Goal: Communication & Community: Answer question/provide support

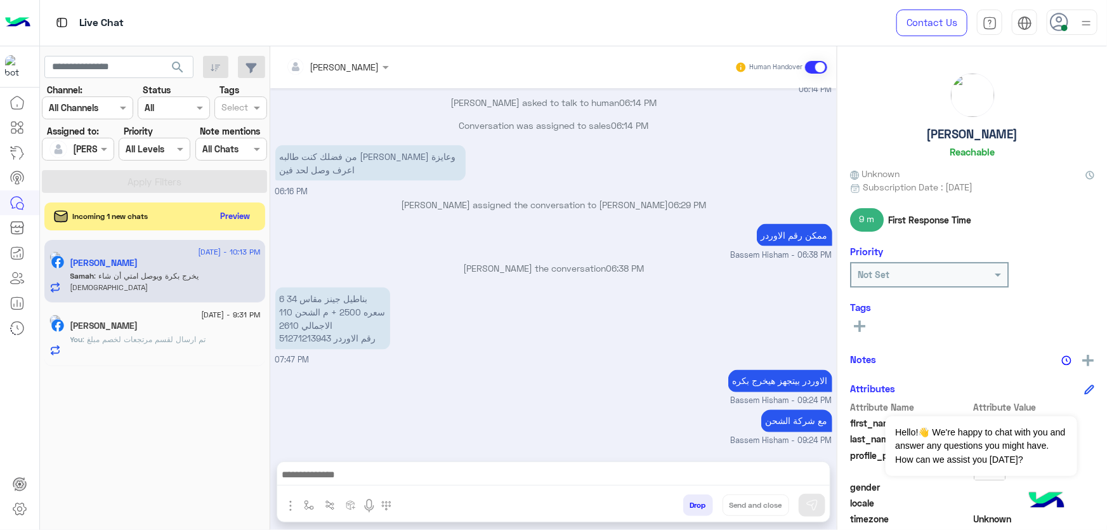
scroll to position [1017, 0]
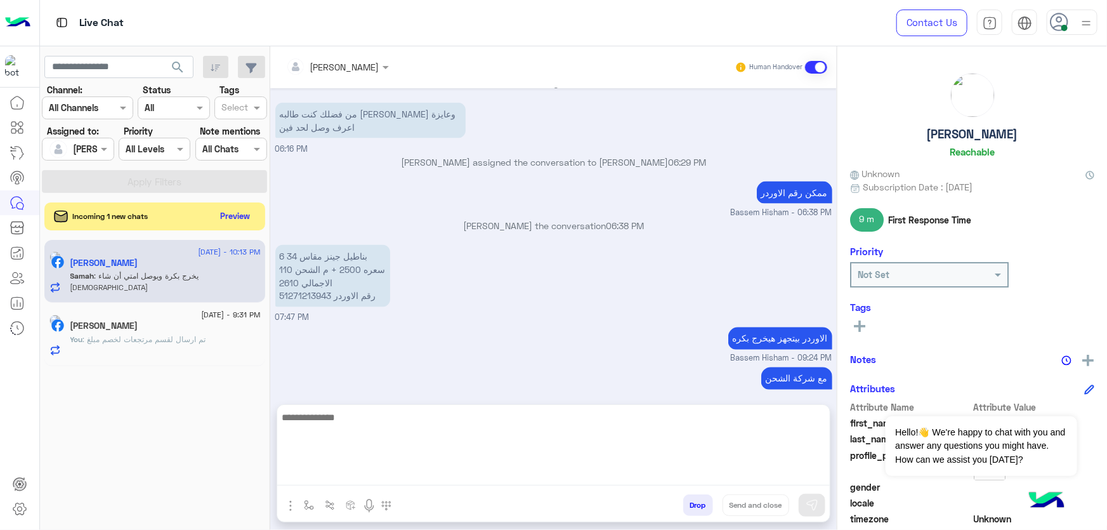
click at [457, 476] on textarea at bounding box center [553, 447] width 552 height 76
type textarea "**********"
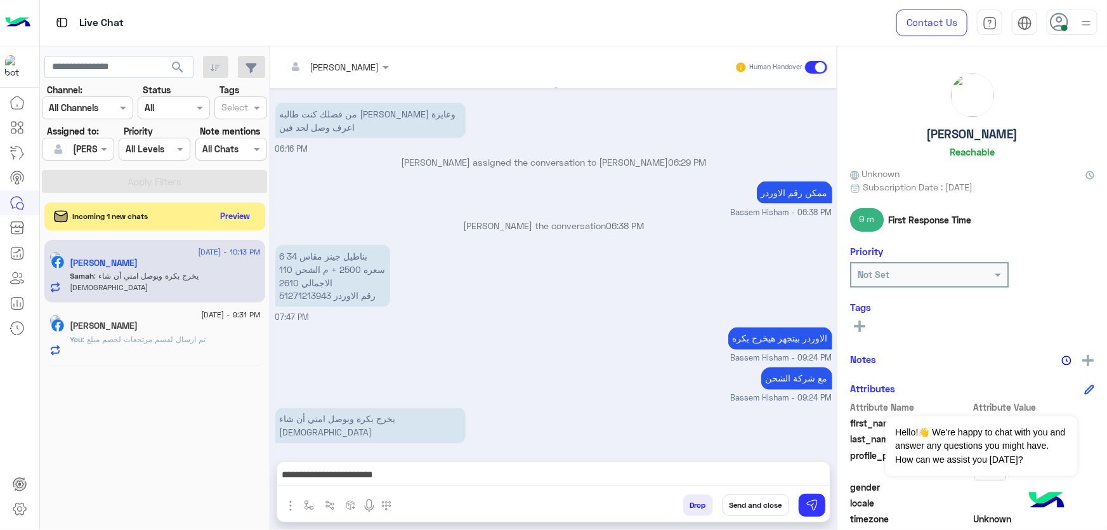
click at [988, 139] on h5 "[PERSON_NAME]" at bounding box center [972, 134] width 91 height 15
copy h5 "[PERSON_NAME]"
click at [748, 514] on button "Send and close" at bounding box center [755, 505] width 67 height 22
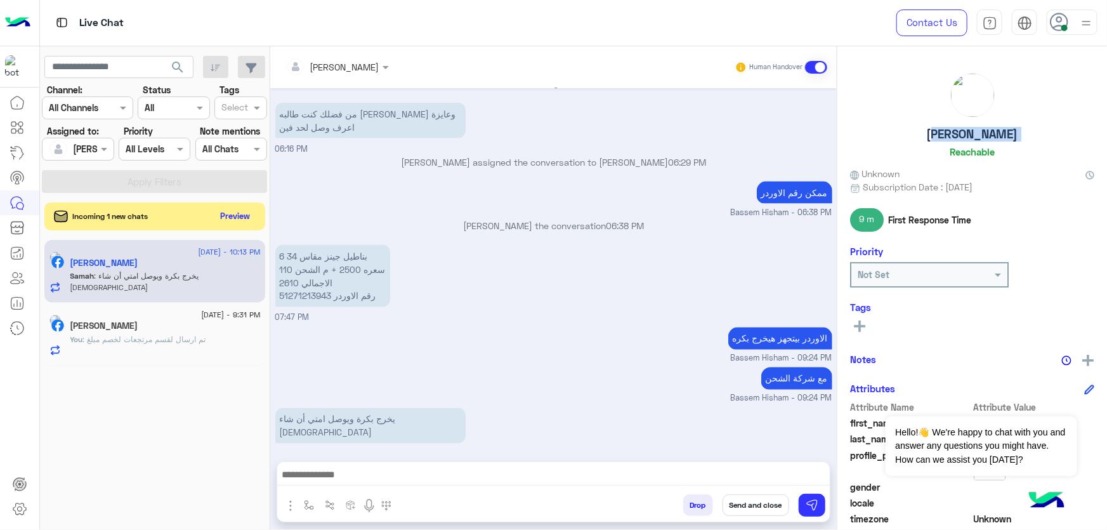
scroll to position [1057, 0]
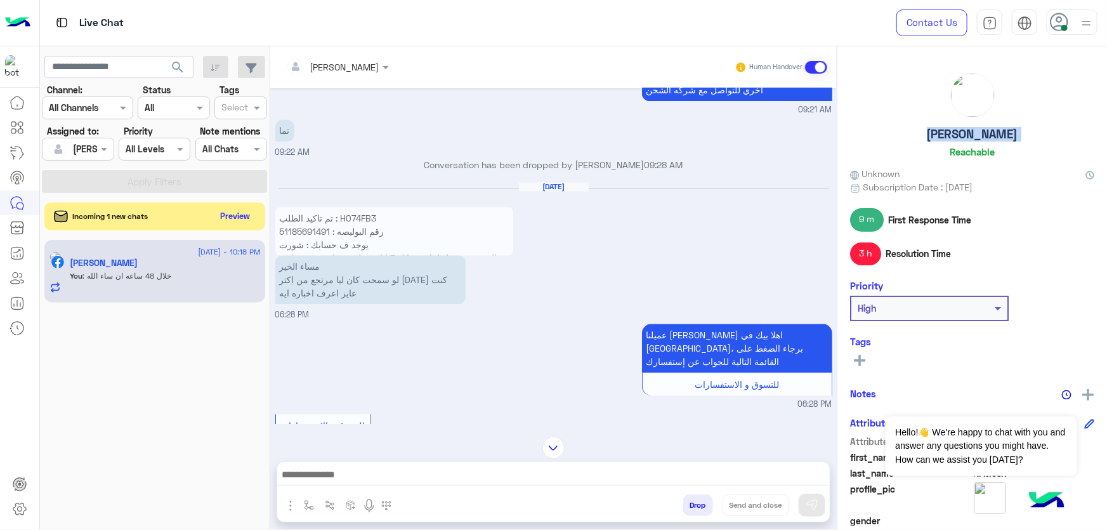
scroll to position [1546, 0]
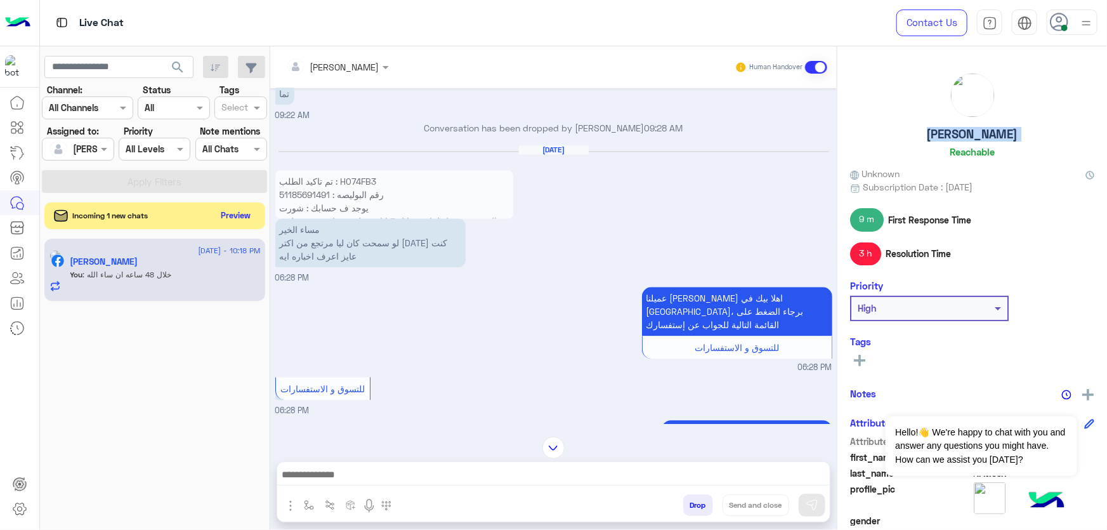
click at [235, 218] on button "Preview" at bounding box center [235, 215] width 39 height 17
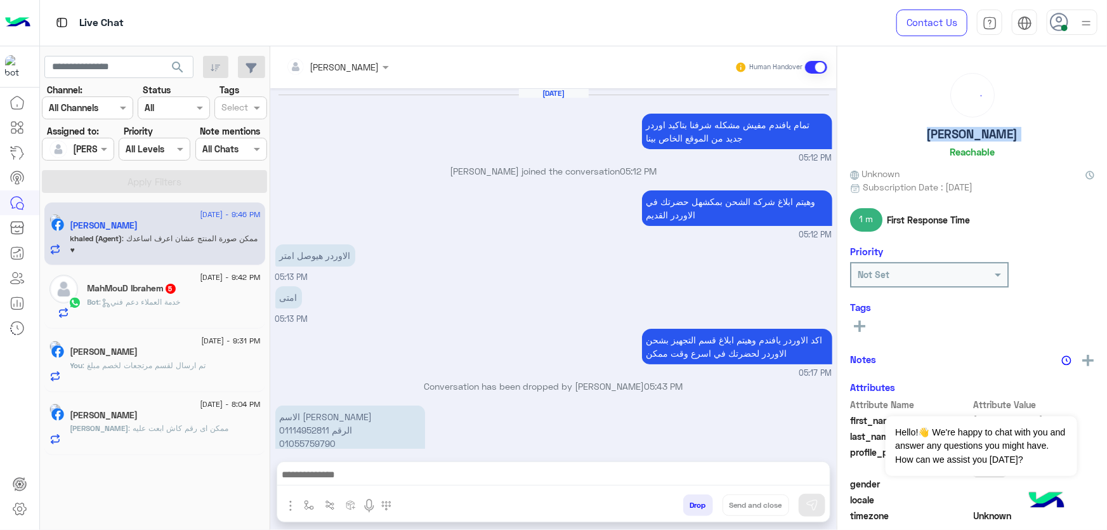
scroll to position [755, 0]
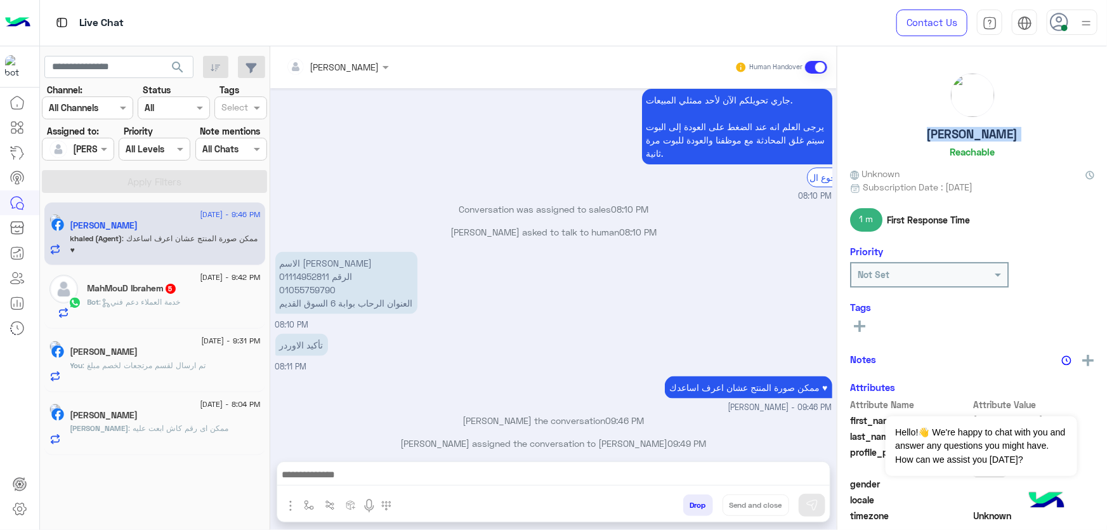
click at [185, 431] on span ": ممكن اى رقم كاش ابعت عليه" at bounding box center [179, 428] width 100 height 10
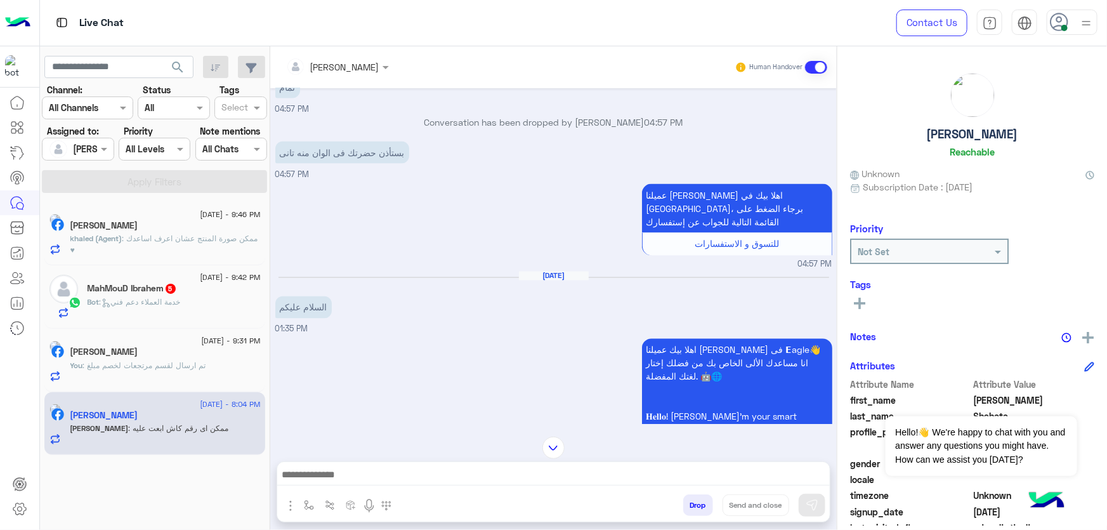
scroll to position [709, 0]
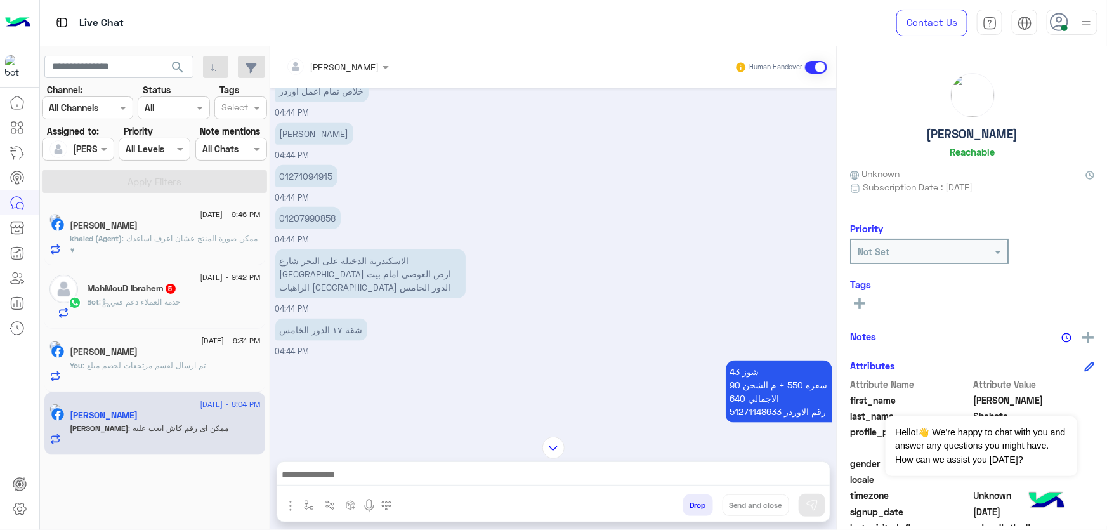
click at [755, 414] on p "شوز 43 سعره 550 + م الشحن 90 الاجمالي 640 رقم الاوردر 51271148633" at bounding box center [779, 391] width 107 height 62
copy p "51271148633"
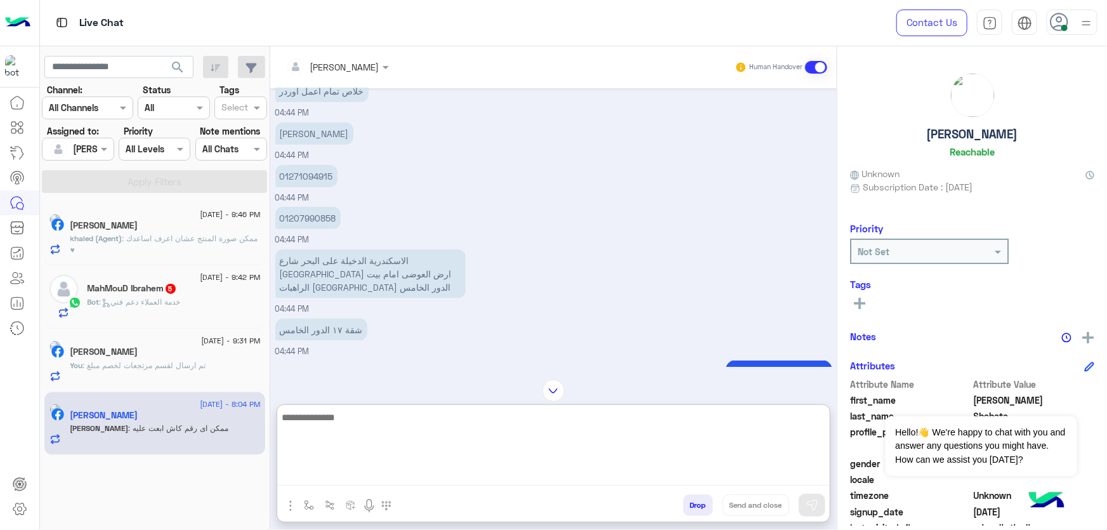
click at [360, 484] on textarea at bounding box center [553, 447] width 552 height 76
type textarea "**********"
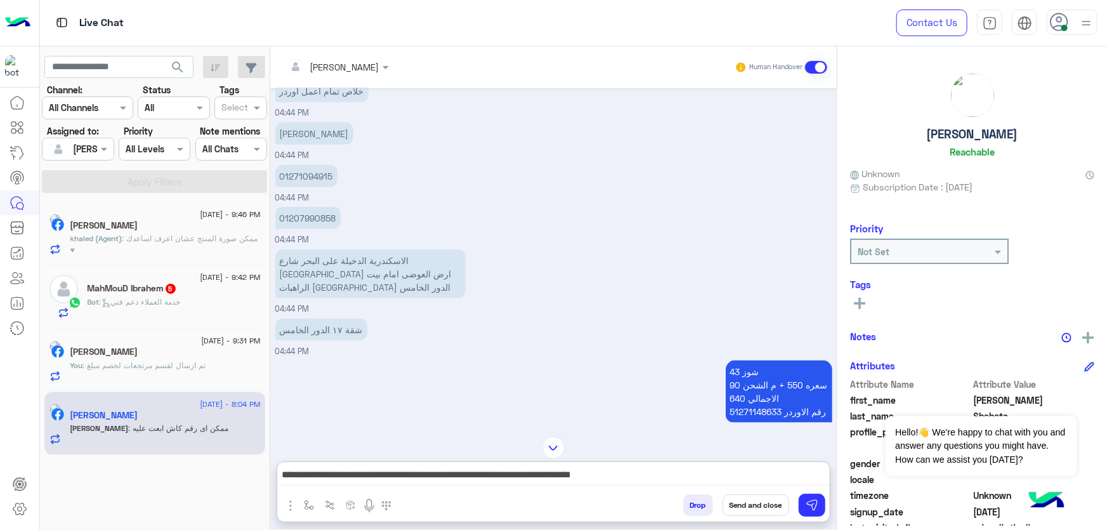
click at [962, 137] on h5 "[PERSON_NAME]" at bounding box center [972, 134] width 91 height 15
copy h5 "[PERSON_NAME]"
click at [755, 504] on button "Send and close" at bounding box center [755, 505] width 67 height 22
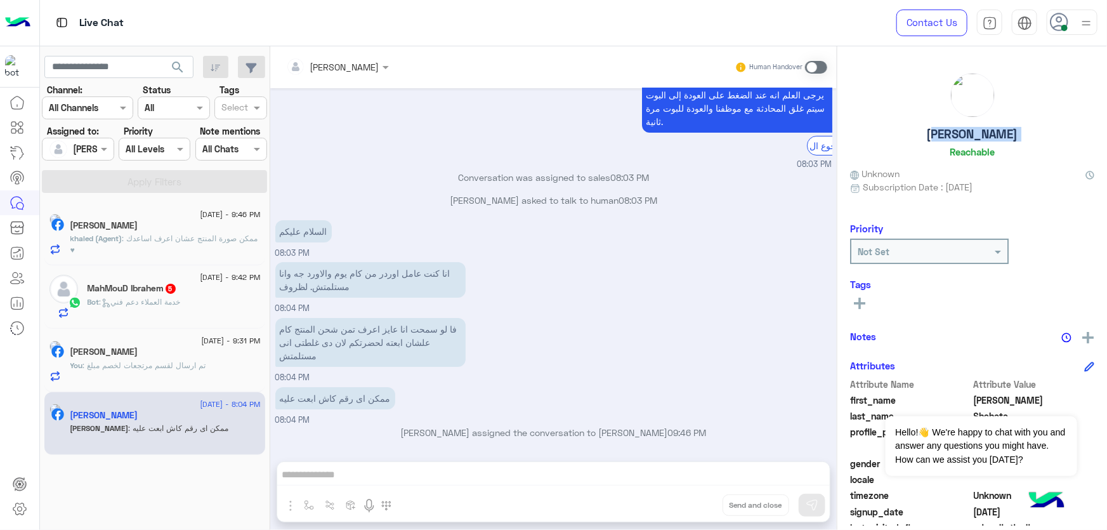
scroll to position [2237, 0]
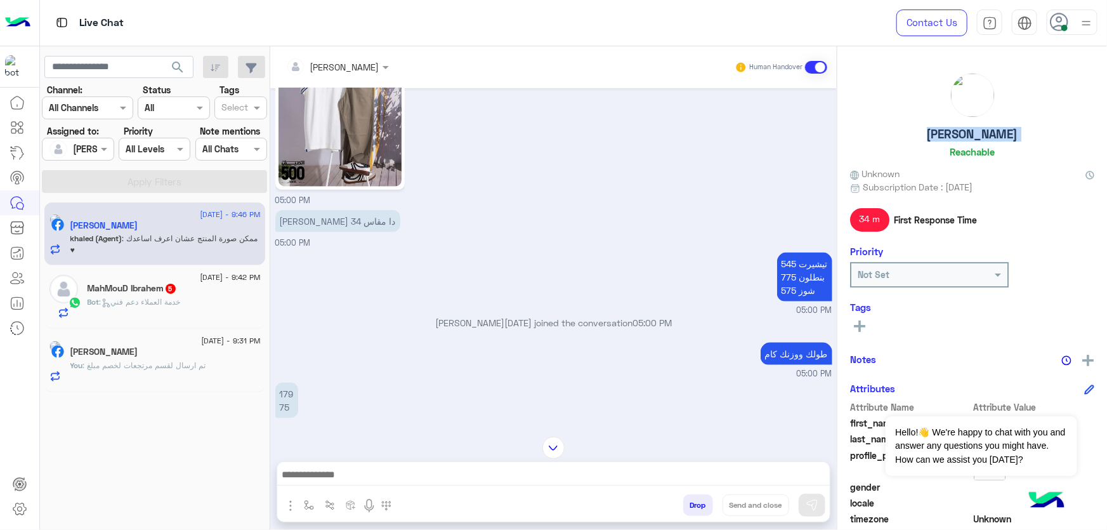
scroll to position [1403, 0]
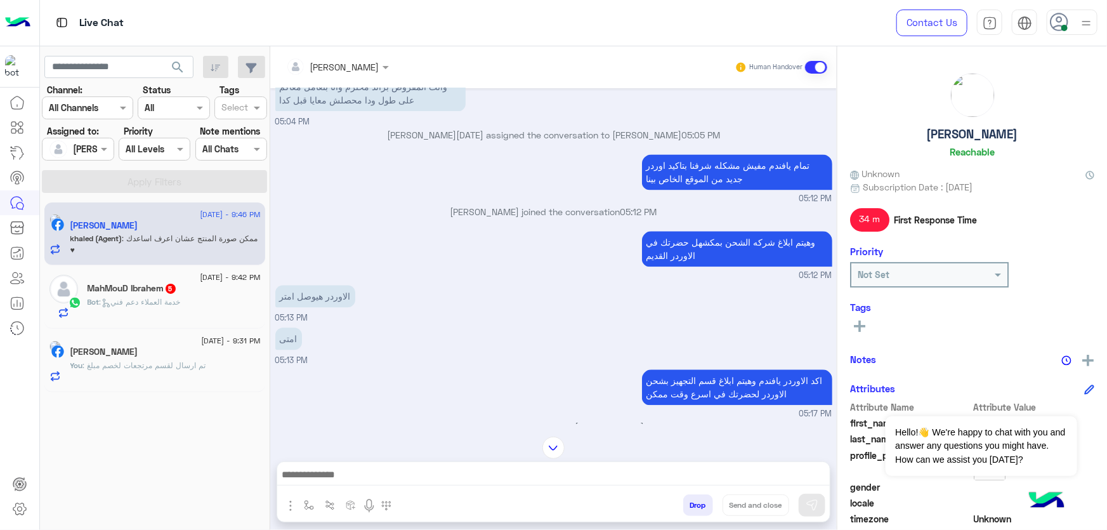
click at [171, 358] on div "[PERSON_NAME]" at bounding box center [165, 352] width 190 height 13
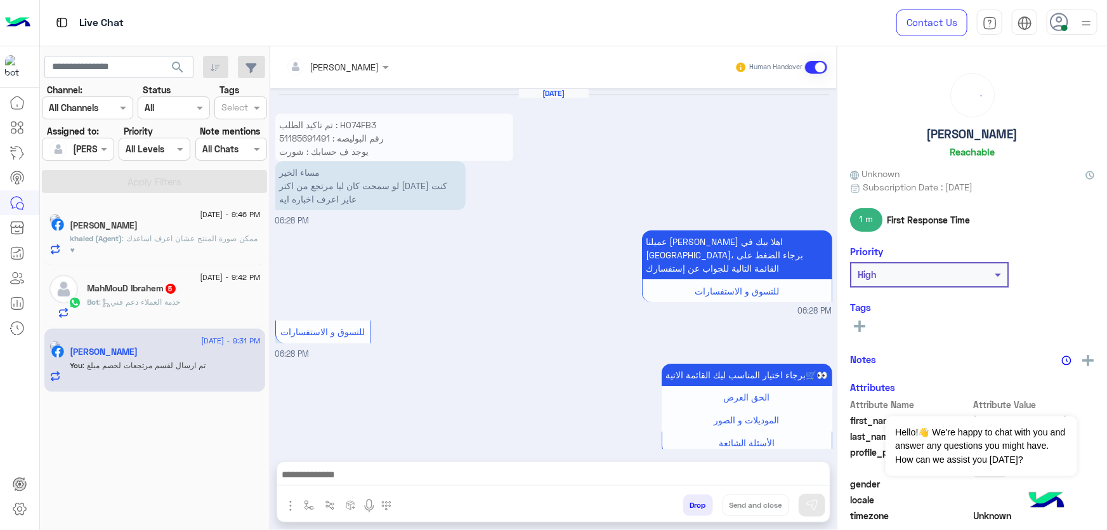
scroll to position [1482, 0]
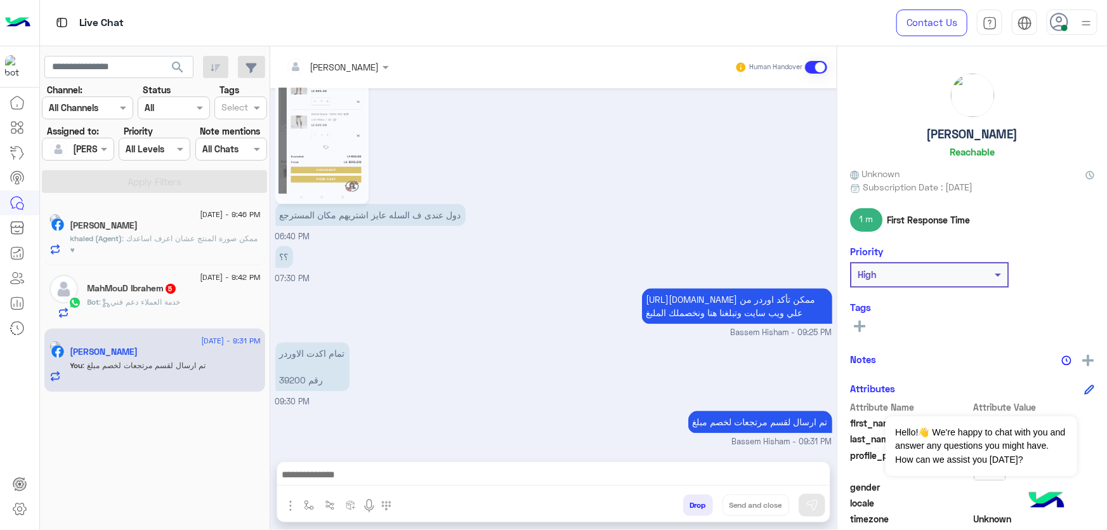
click at [980, 131] on h5 "[PERSON_NAME]" at bounding box center [972, 134] width 91 height 15
copy h5 "[PERSON_NAME]"
click at [693, 514] on button "Drop" at bounding box center [698, 505] width 30 height 22
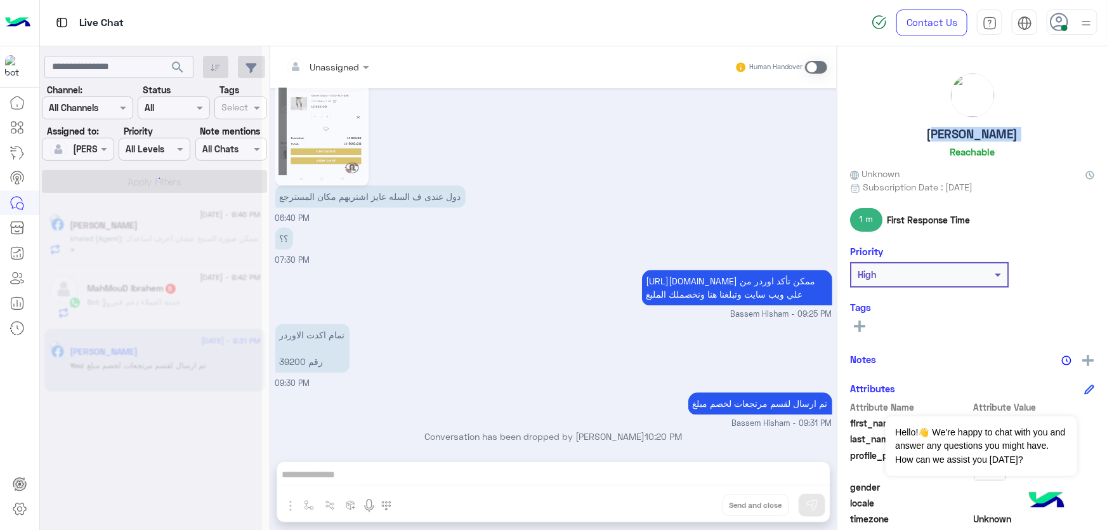
scroll to position [1505, 0]
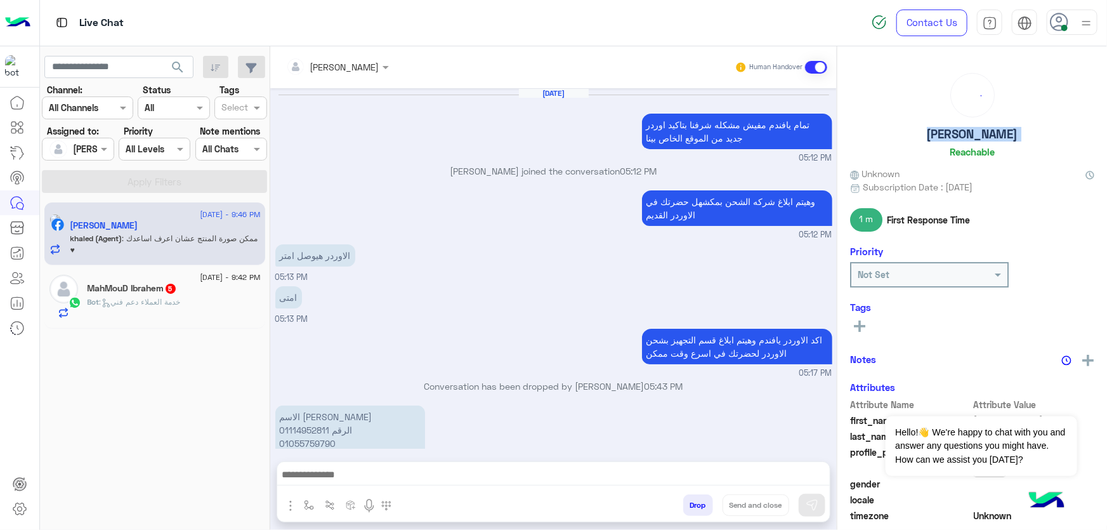
scroll to position [755, 0]
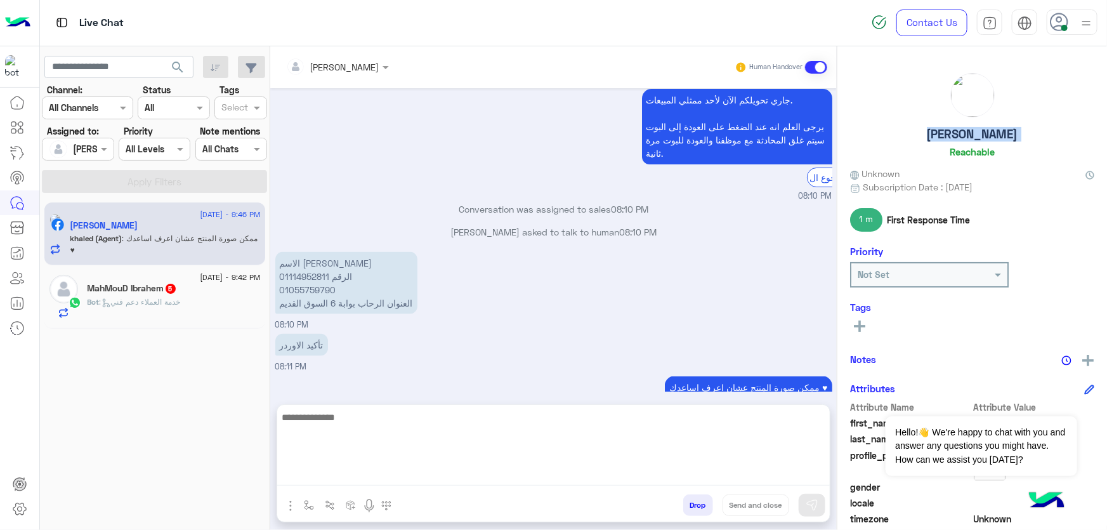
click at [357, 480] on textarea at bounding box center [553, 447] width 552 height 76
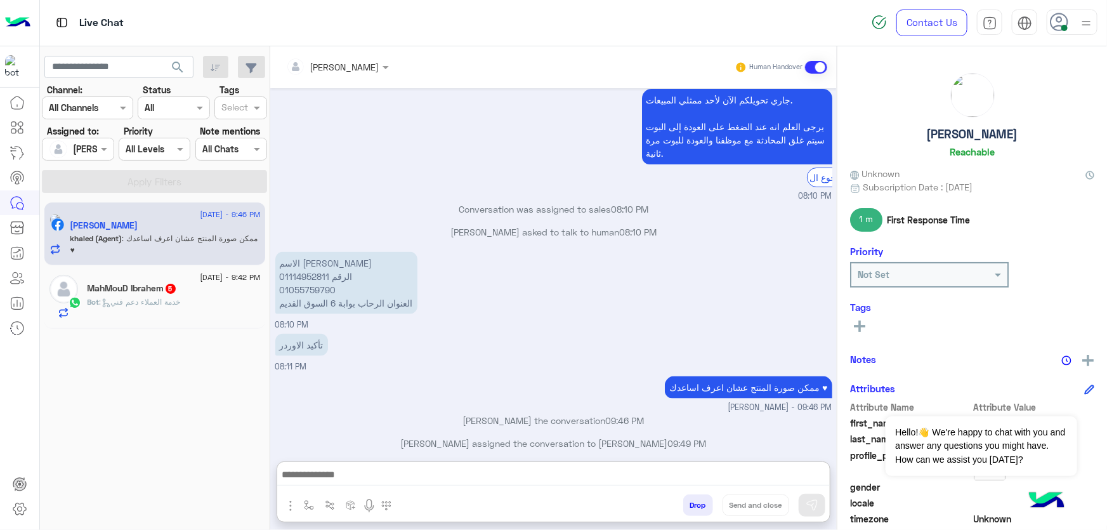
click at [306, 254] on p "الاسم [PERSON_NAME] الرقم 01114952811 01055759790 العنوان الرحاب بوابة 6 السوق …" at bounding box center [346, 283] width 142 height 62
click at [304, 265] on p "الاسم [PERSON_NAME] الرقم 01114952811 01055759790 العنوان الرحاب بوابة 6 السوق …" at bounding box center [346, 283] width 142 height 62
copy p "01114952811"
click at [716, 510] on div "Drop Send and close" at bounding box center [615, 507] width 429 height 28
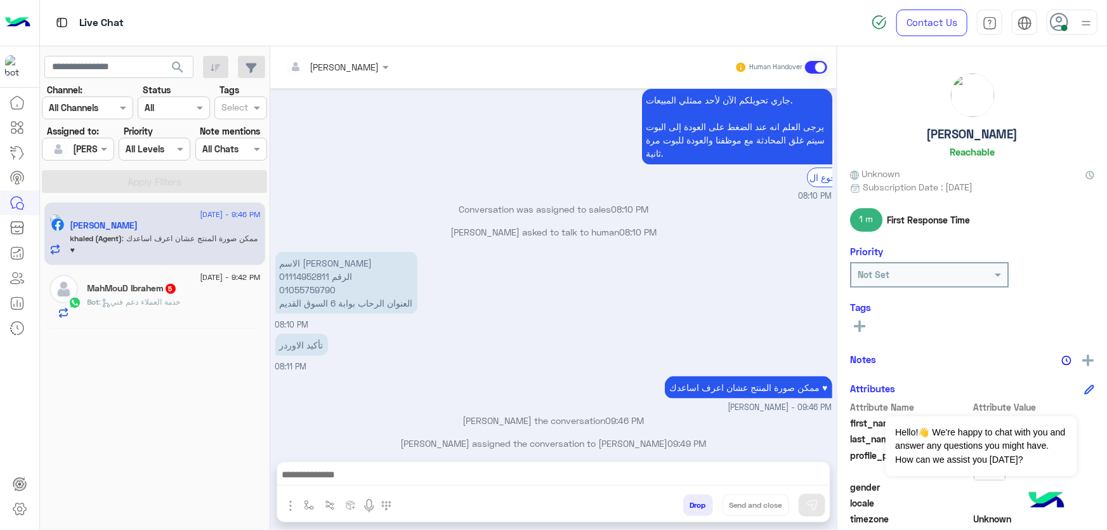
click at [693, 507] on button "Drop" at bounding box center [698, 505] width 30 height 22
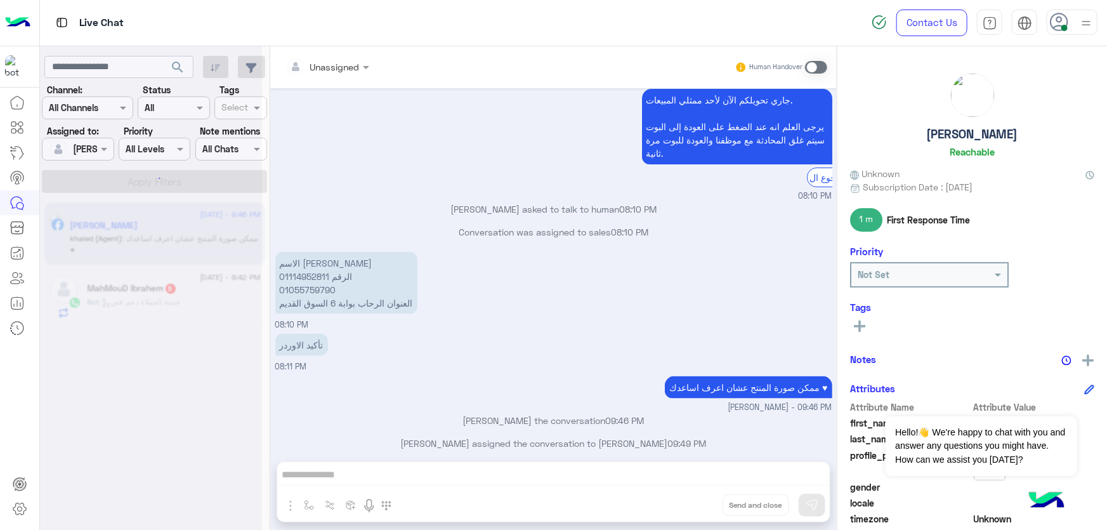
scroll to position [778, 0]
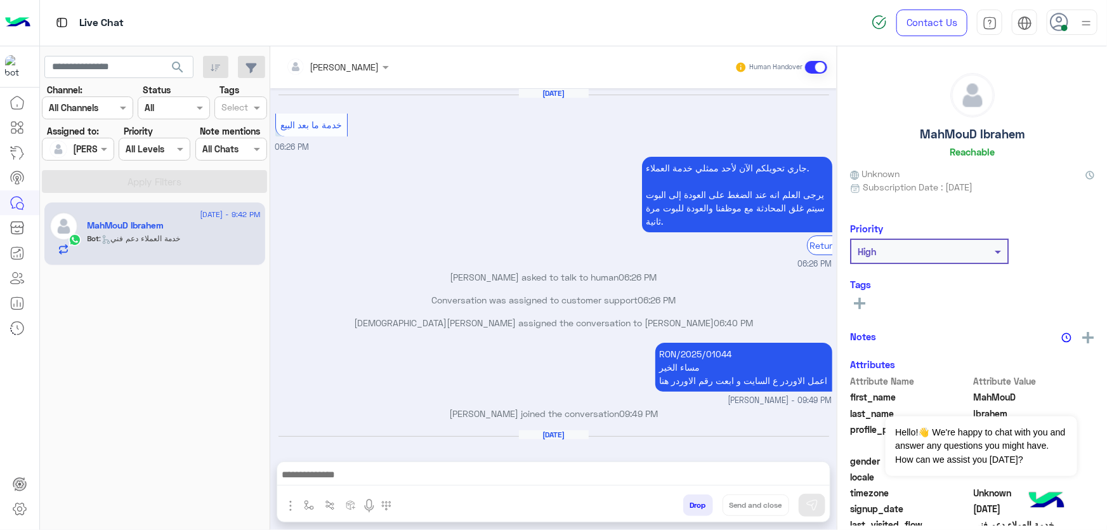
scroll to position [890, 0]
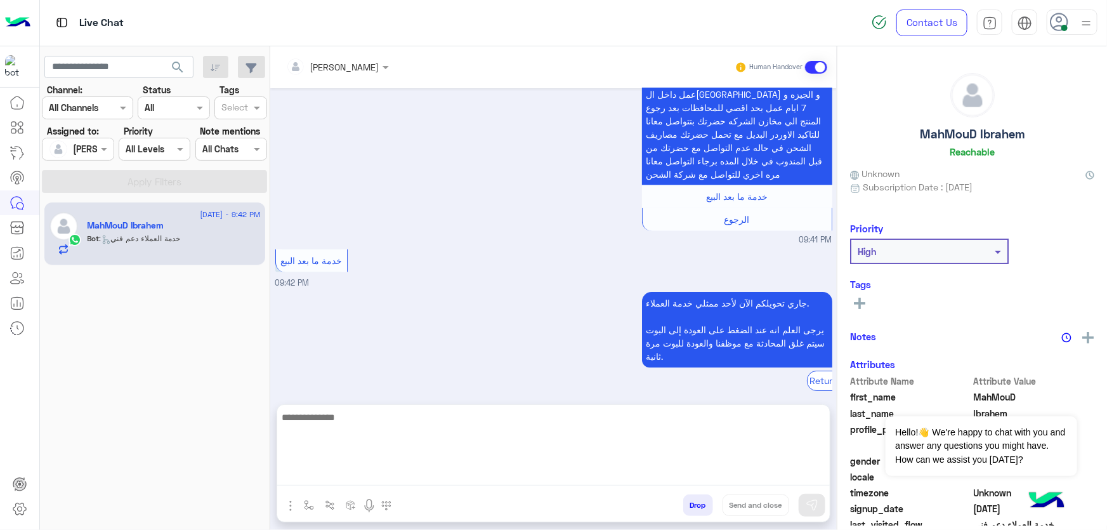
click at [379, 482] on textarea at bounding box center [553, 447] width 552 height 76
type textarea "**********"
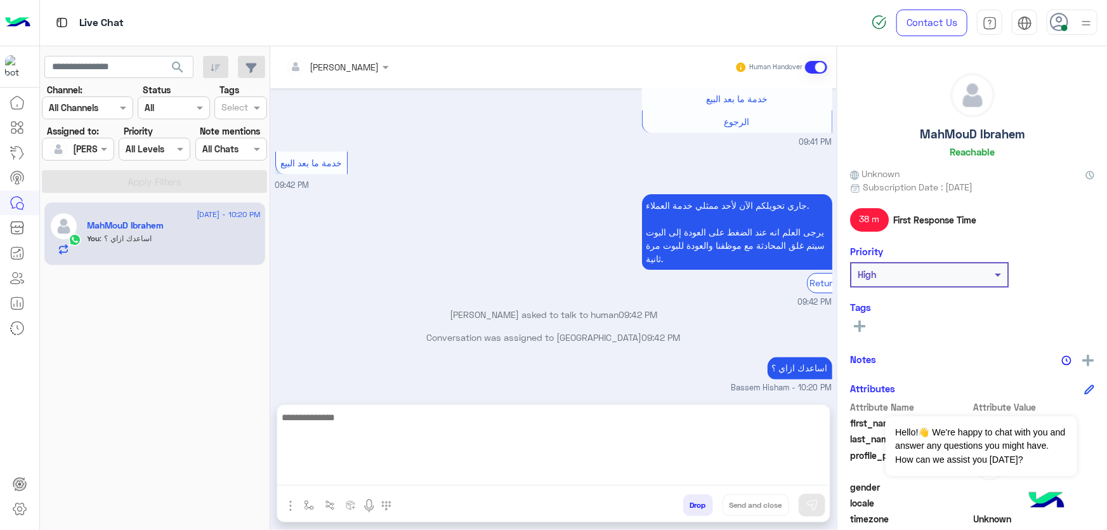
scroll to position [988, 0]
